Goal: Information Seeking & Learning: Learn about a topic

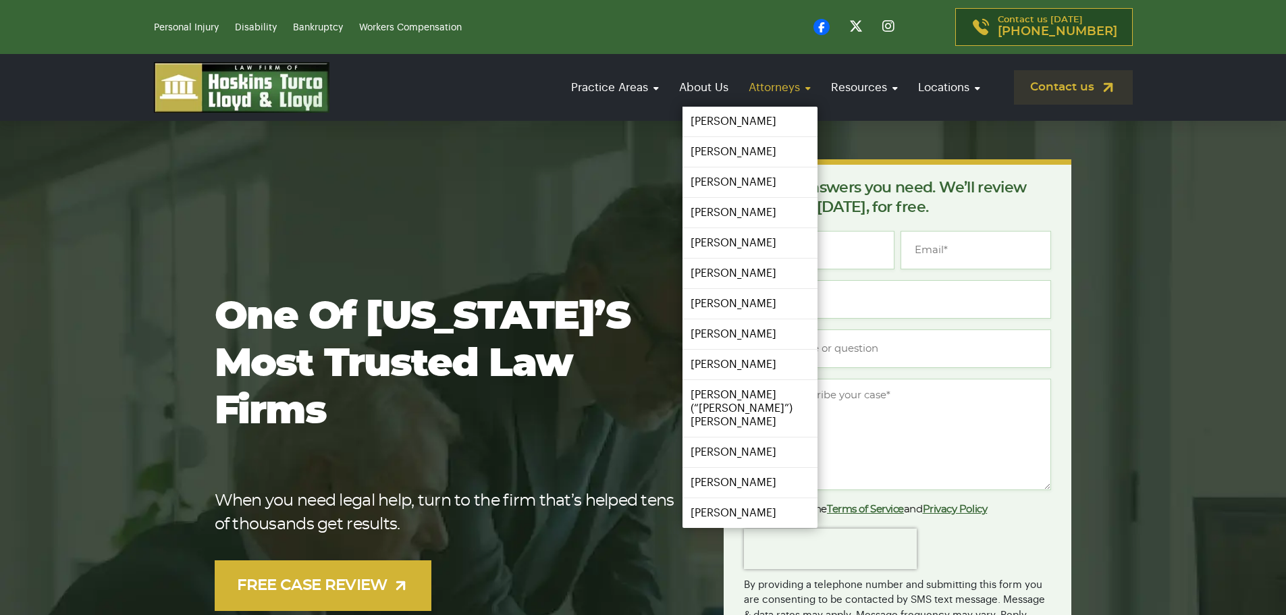
click at [766, 88] on link "Attorneys" at bounding box center [780, 87] width 76 height 38
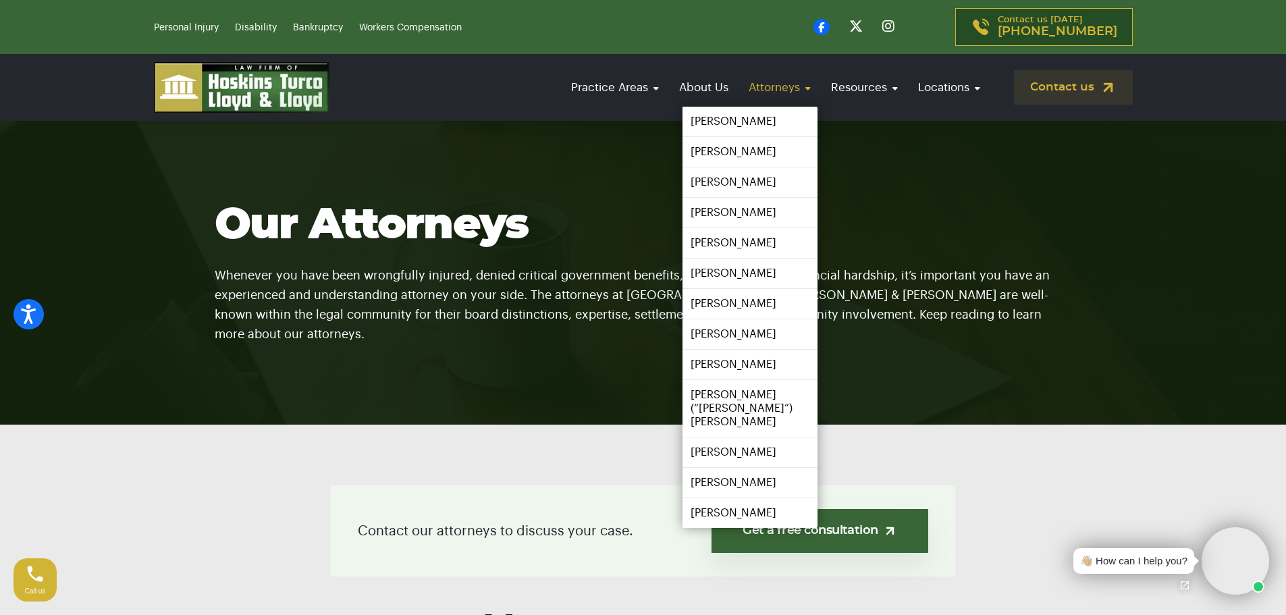
click at [767, 91] on link "Attorneys" at bounding box center [780, 87] width 76 height 38
click at [717, 275] on link "[PERSON_NAME]" at bounding box center [749, 273] width 139 height 30
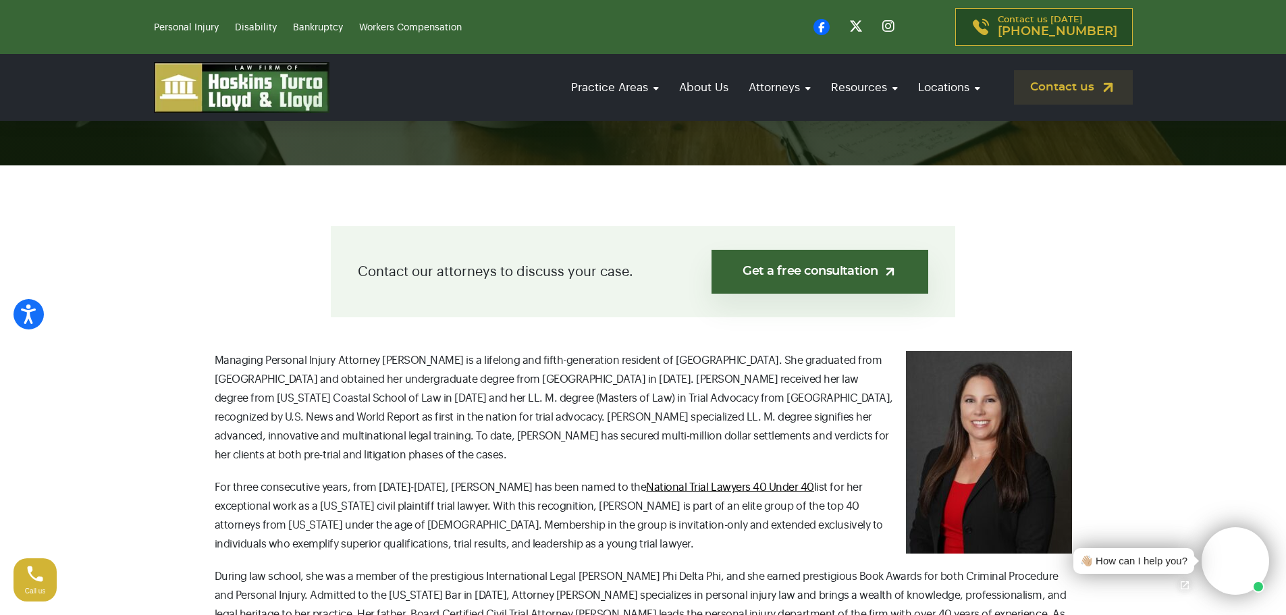
scroll to position [337, 0]
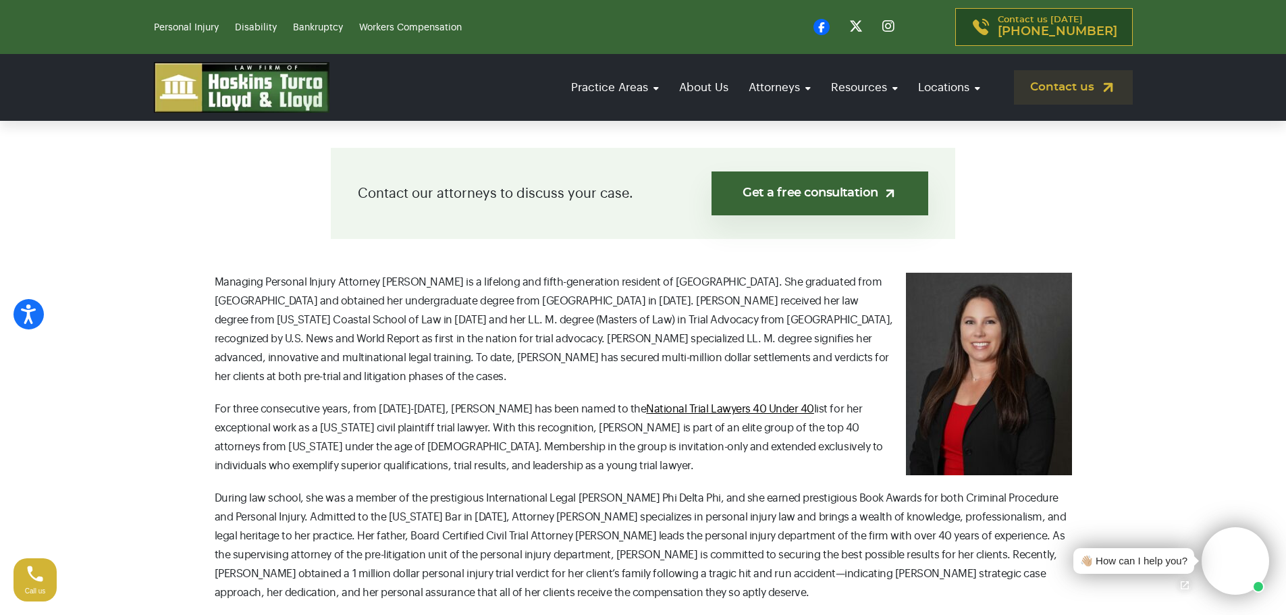
click at [1235, 456] on section "Contact our attorneys to discuss your case. Get a free consultation Managing Pe…" at bounding box center [643, 559] width 1286 height 944
click at [241, 337] on span "Managing Personal Injury Attorney Taylor Hoskins is a lifelong and fifth-genera…" at bounding box center [554, 329] width 678 height 105
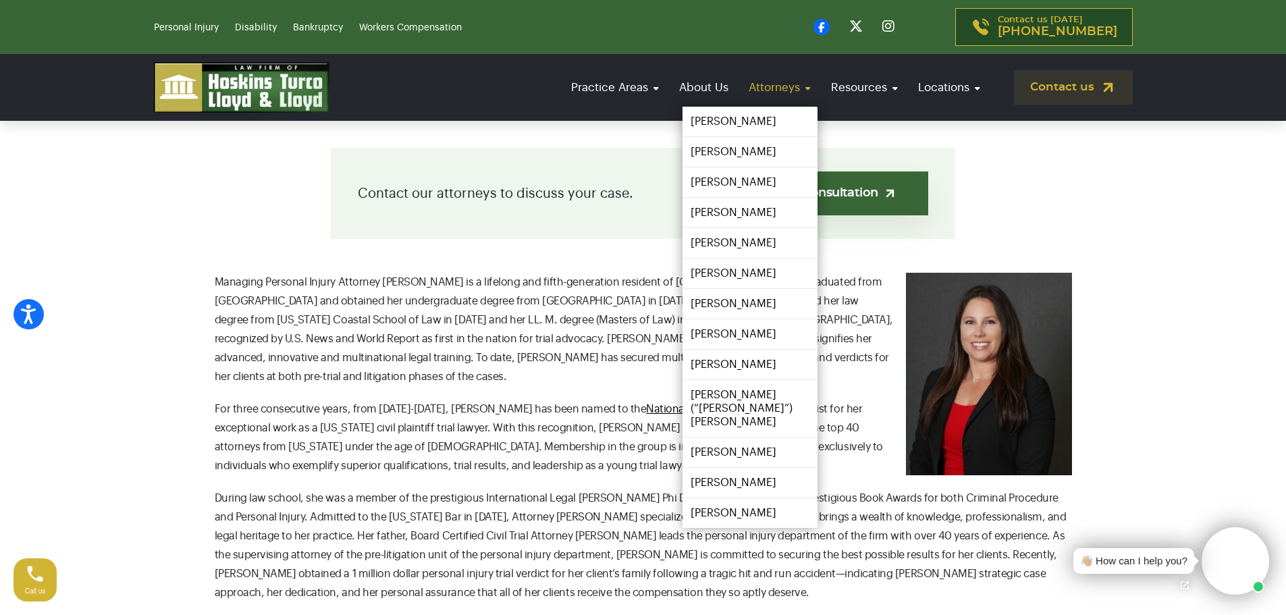
click at [774, 82] on link "Attorneys" at bounding box center [780, 87] width 76 height 38
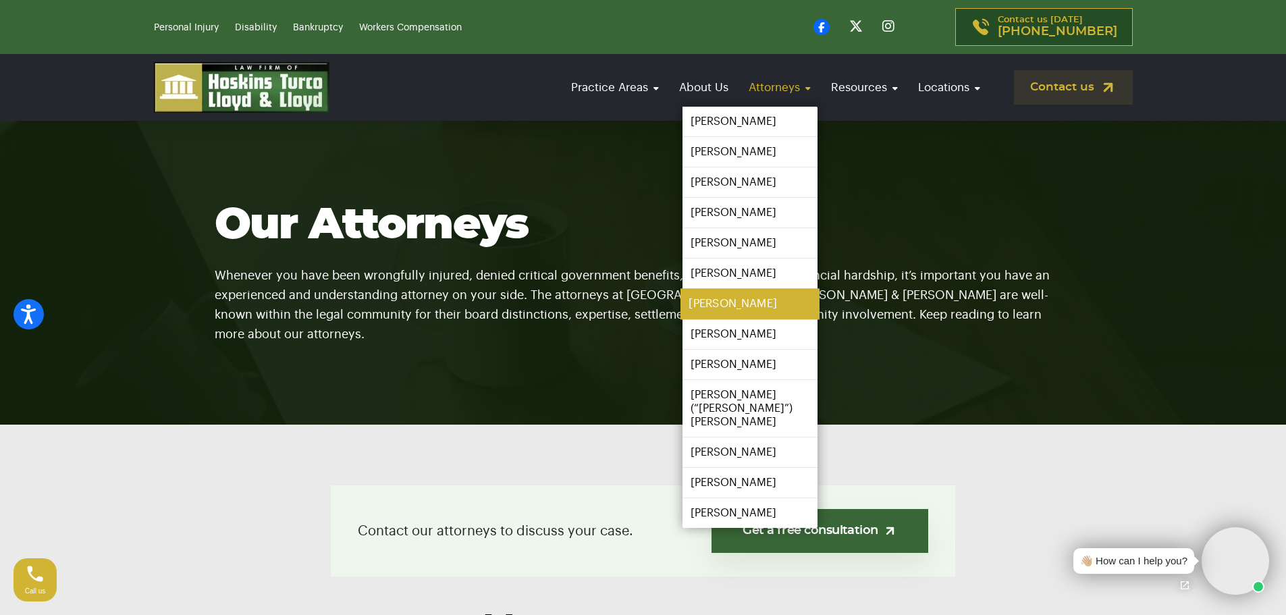
click at [724, 306] on link "[PERSON_NAME]" at bounding box center [749, 304] width 139 height 30
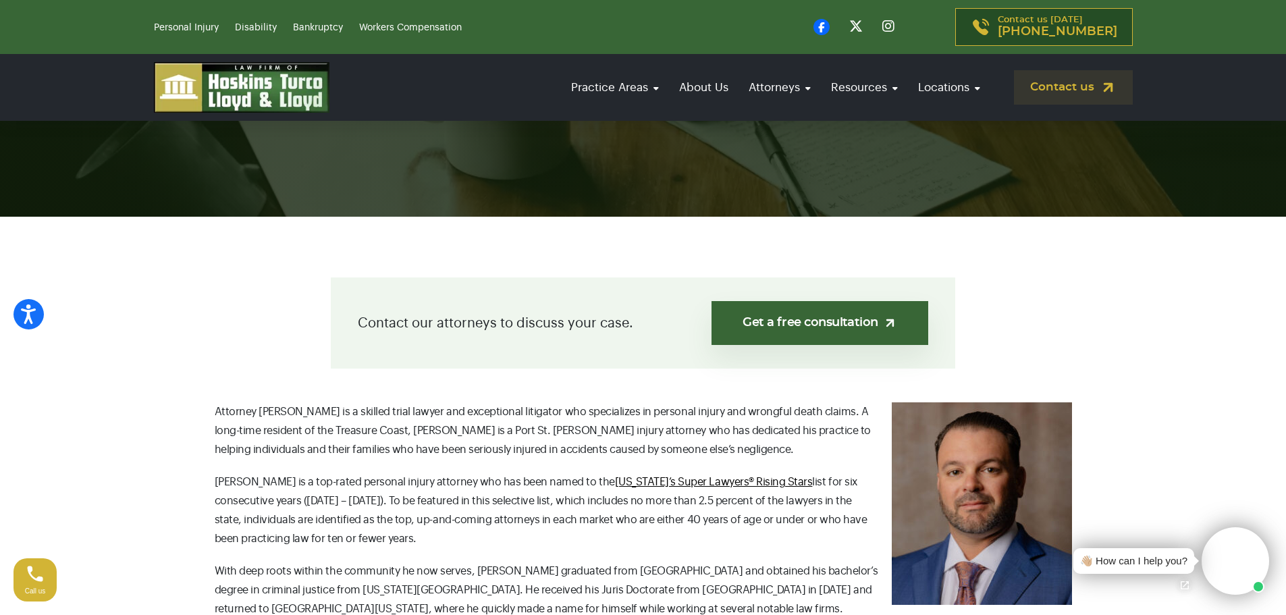
scroll to position [202, 0]
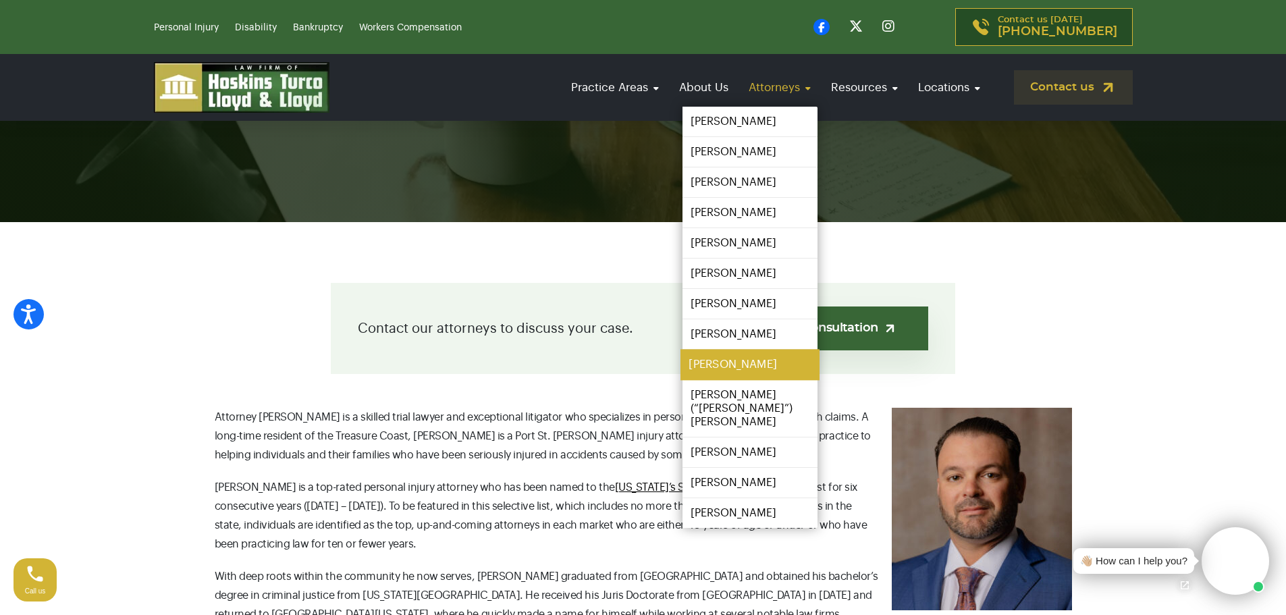
click at [713, 360] on link "[PERSON_NAME]" at bounding box center [749, 365] width 139 height 30
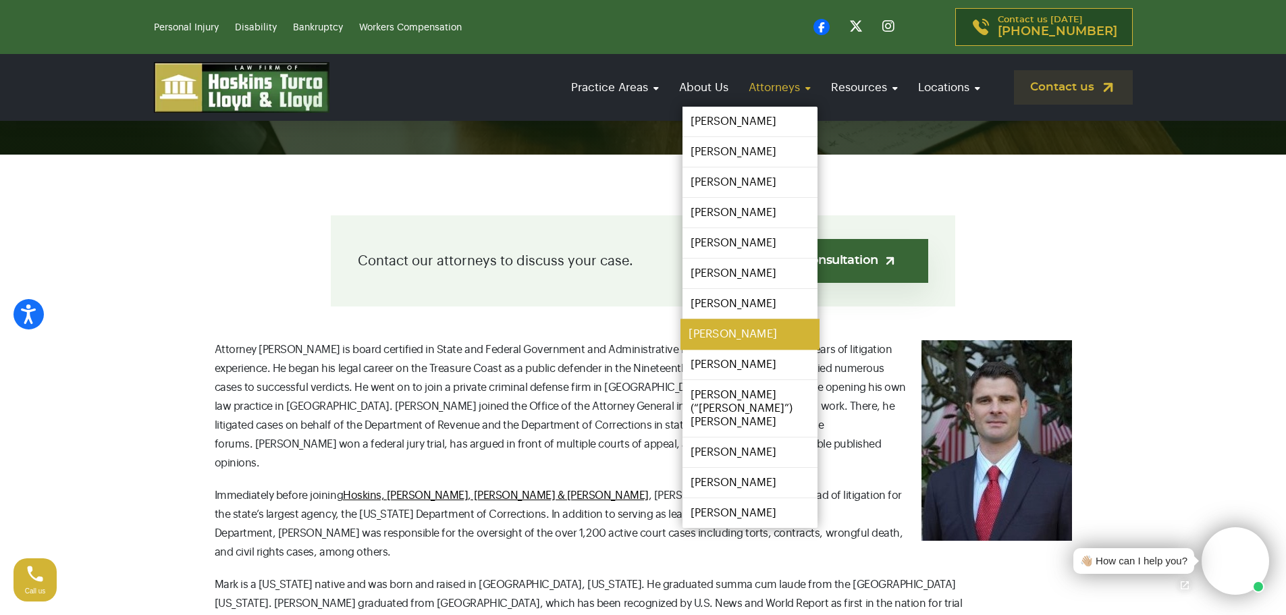
click at [703, 336] on link "[PERSON_NAME]" at bounding box center [749, 334] width 139 height 30
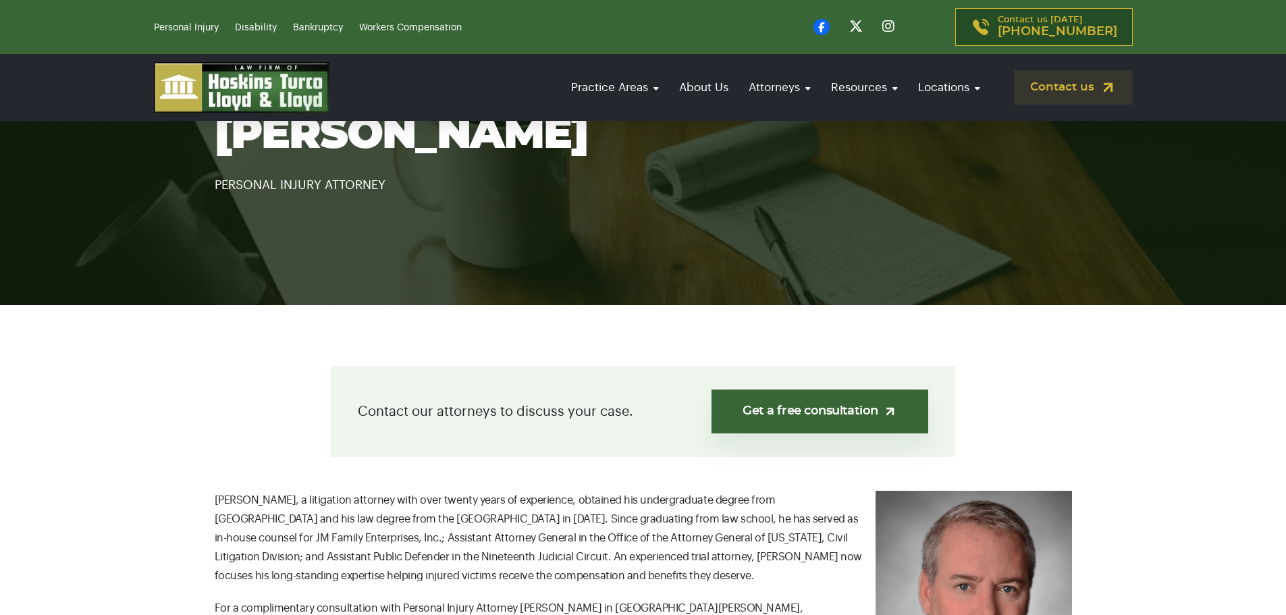
scroll to position [202, 0]
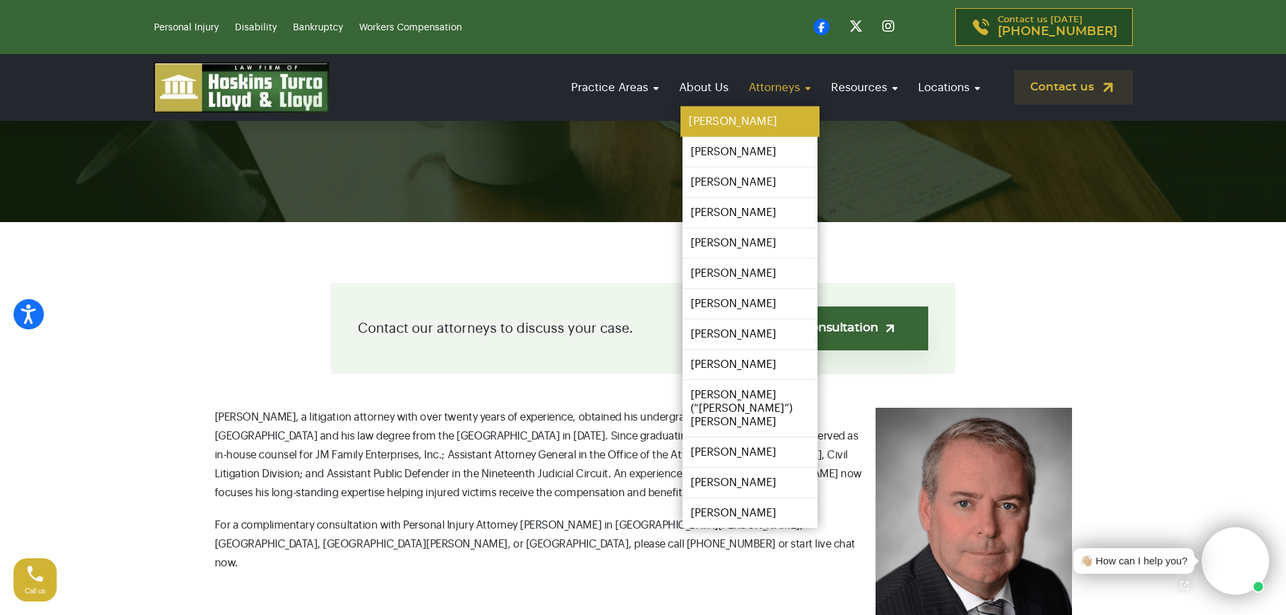
click at [716, 111] on link "[PERSON_NAME]" at bounding box center [749, 122] width 139 height 30
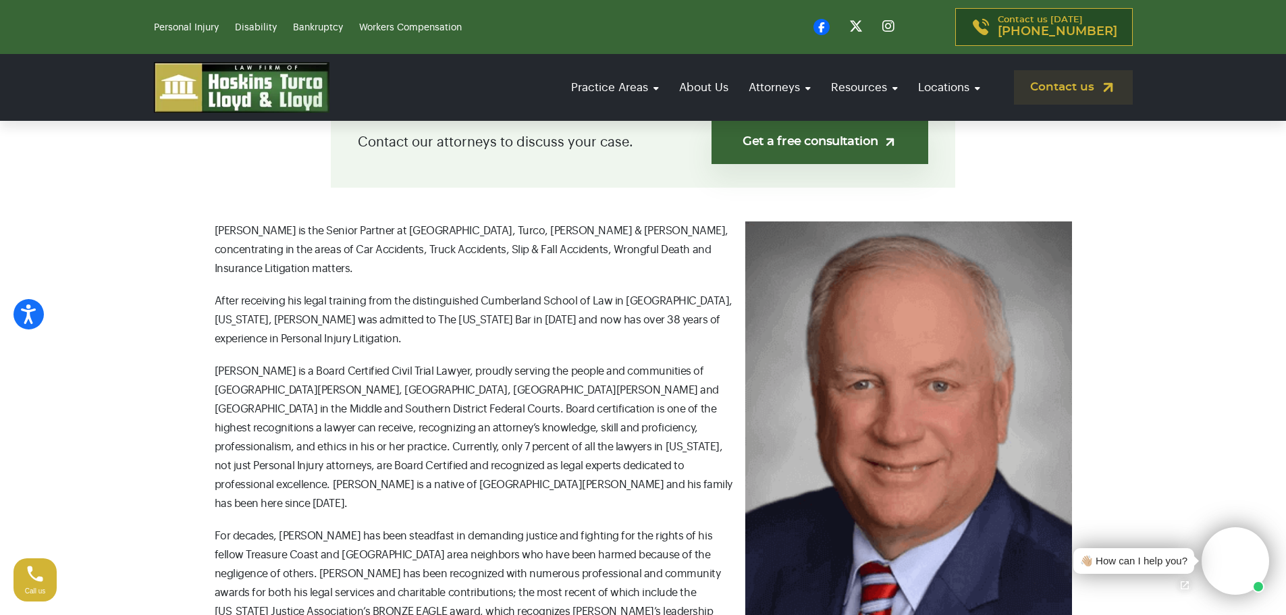
scroll to position [405, 0]
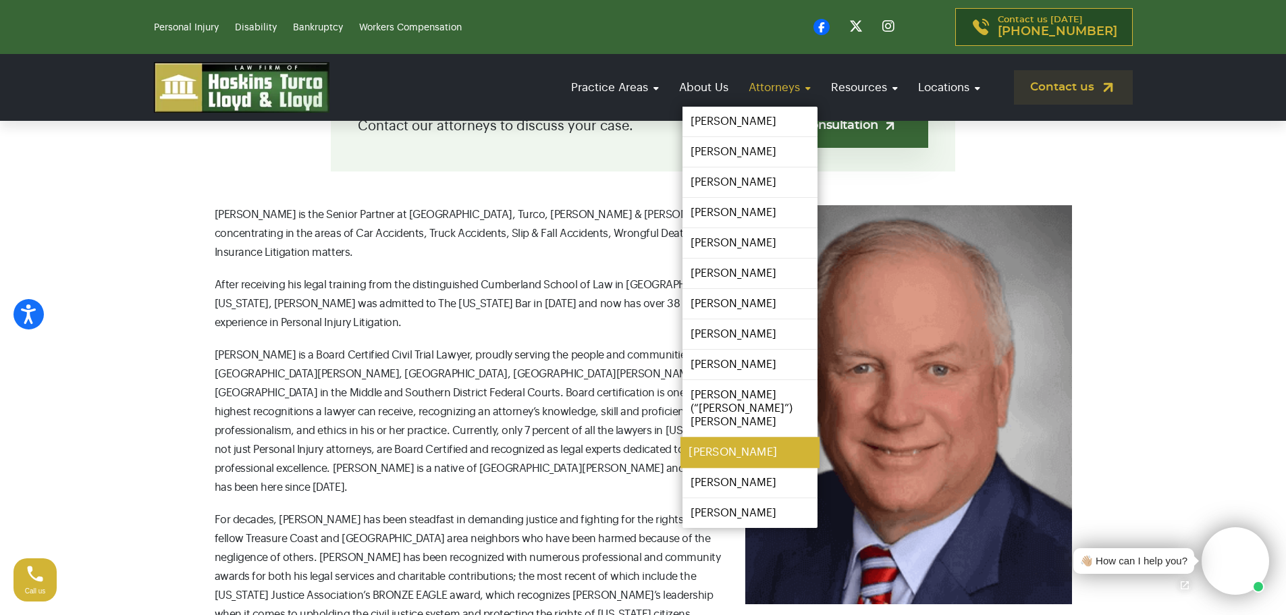
click at [724, 441] on link "[PERSON_NAME]" at bounding box center [749, 452] width 139 height 30
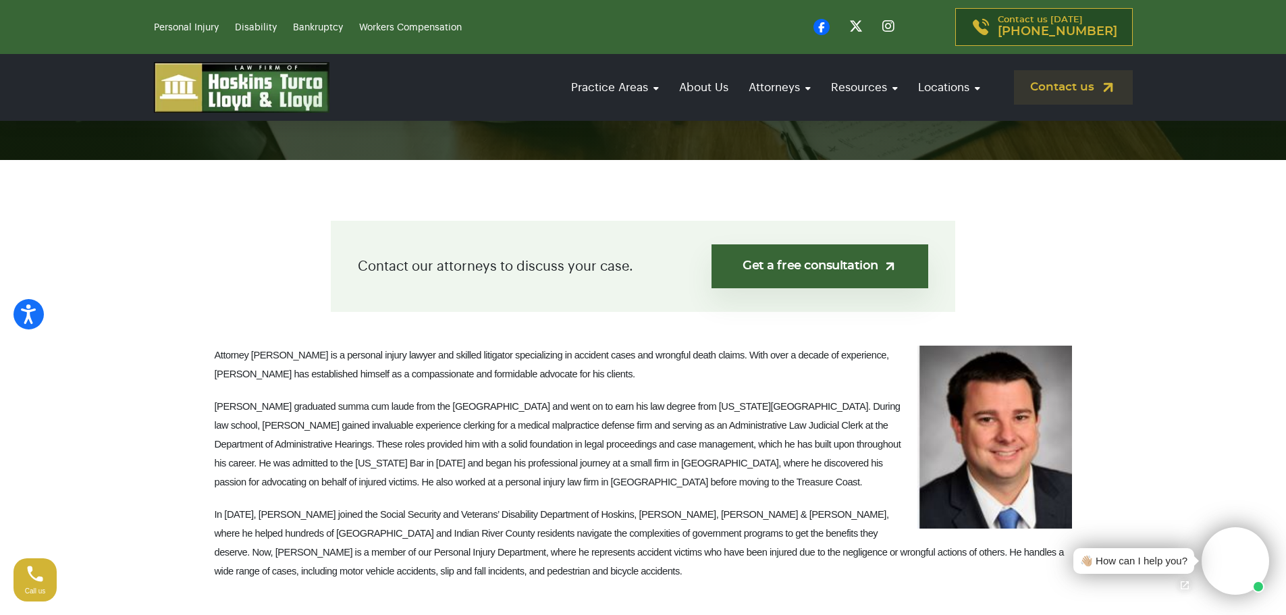
scroll to position [67, 0]
